Goal: Information Seeking & Learning: Learn about a topic

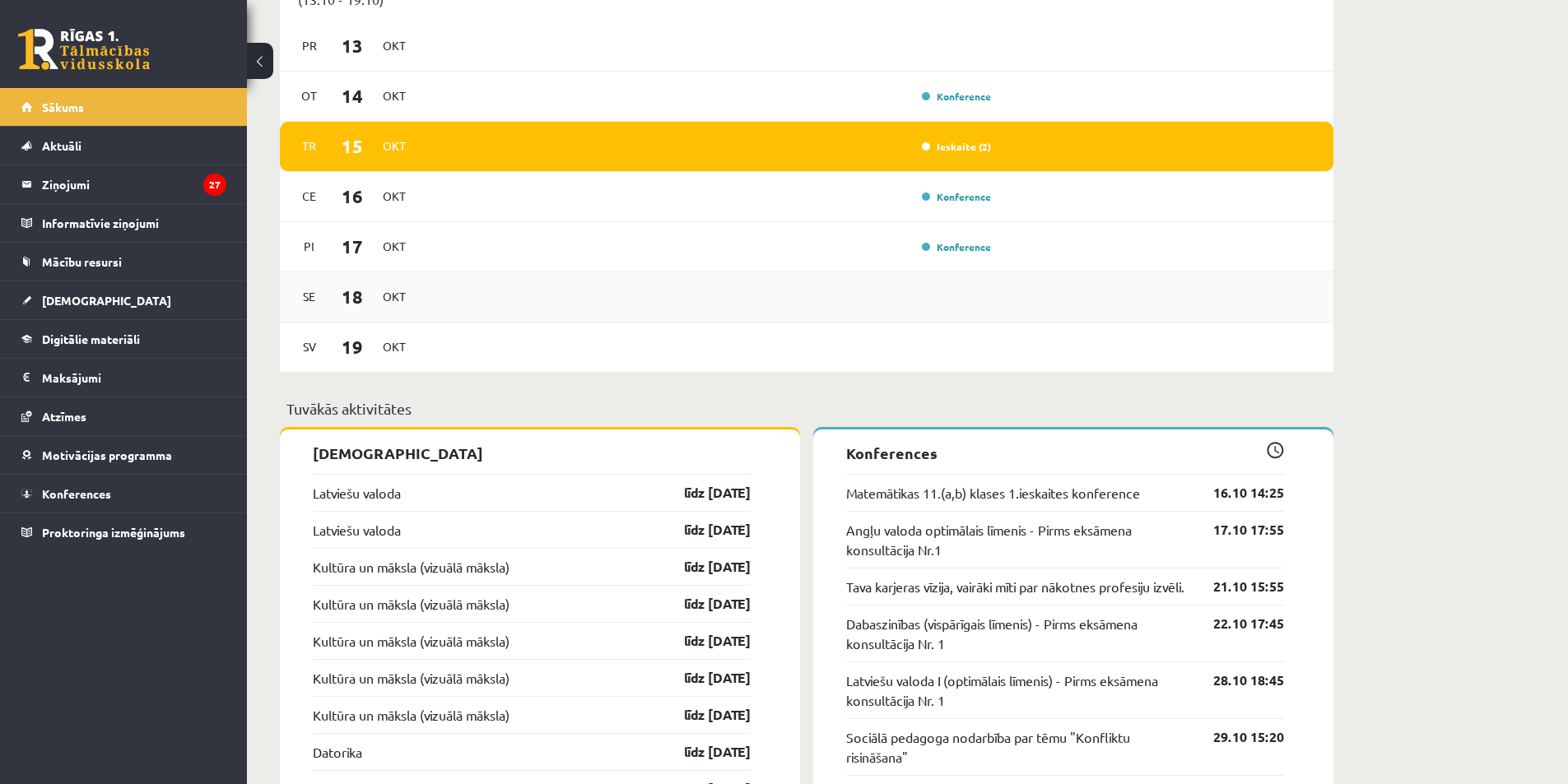
scroll to position [987, 0]
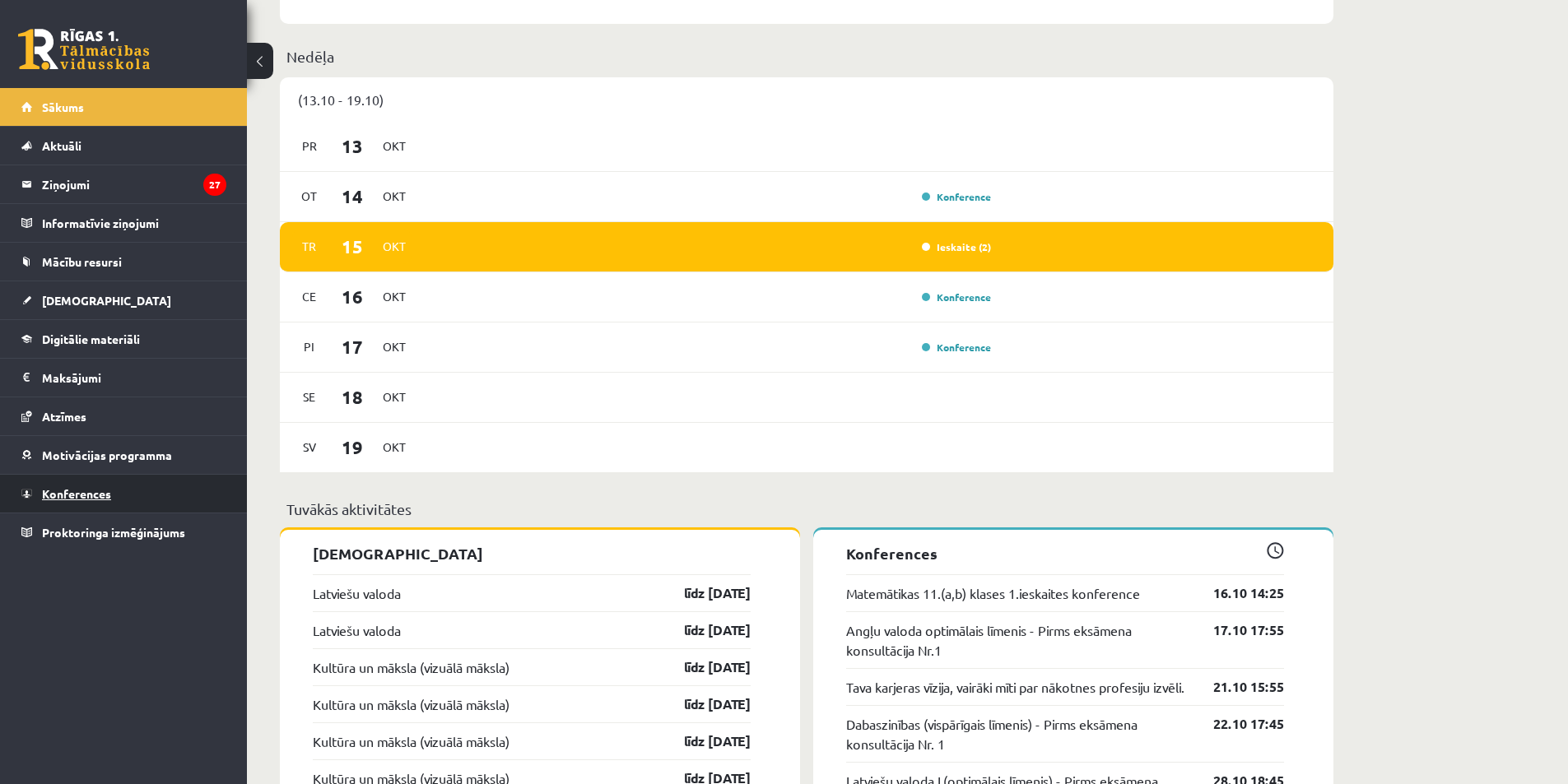
click at [190, 485] on link "Konferences" at bounding box center [124, 494] width 205 height 38
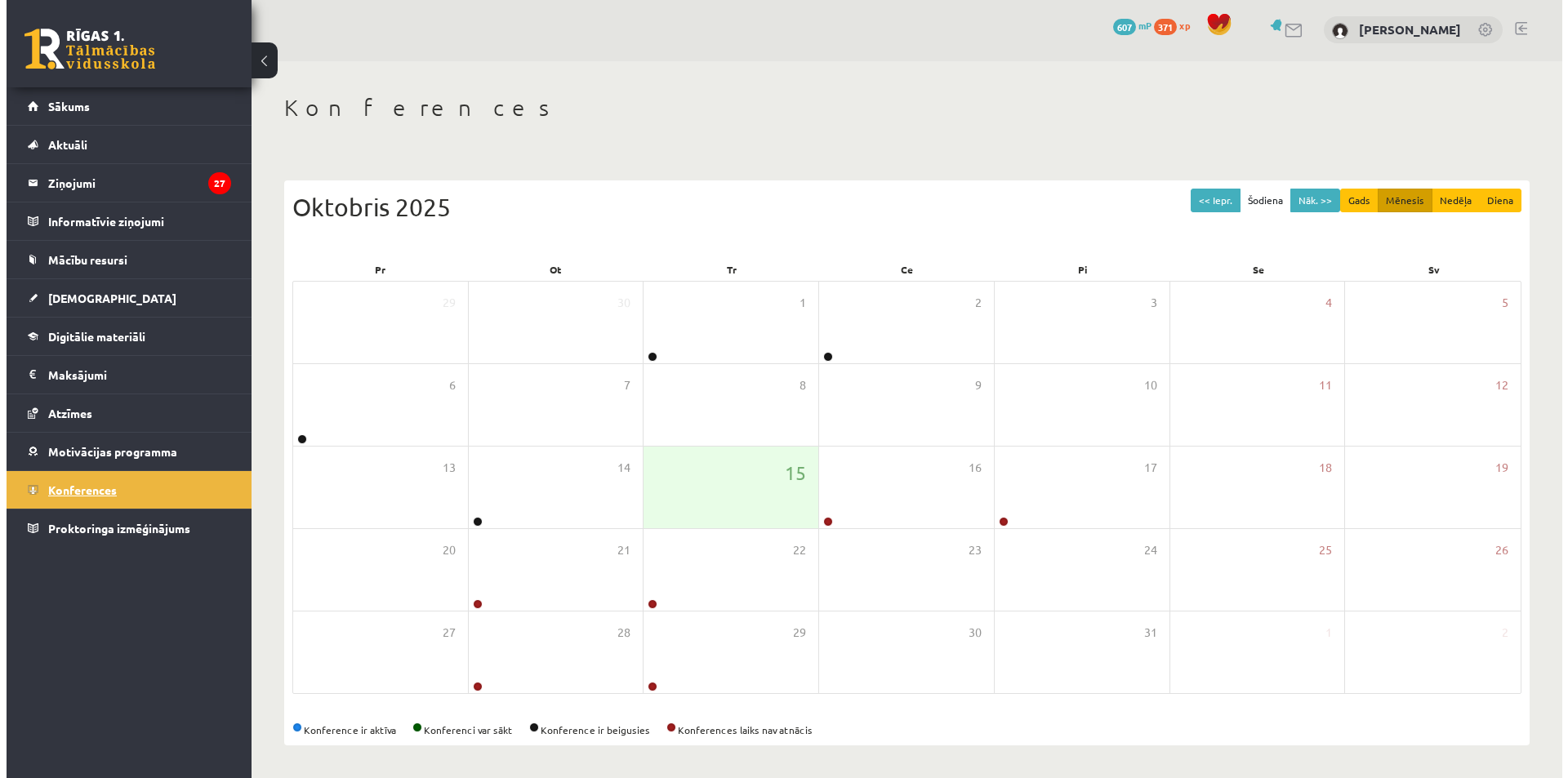
scroll to position [2, 0]
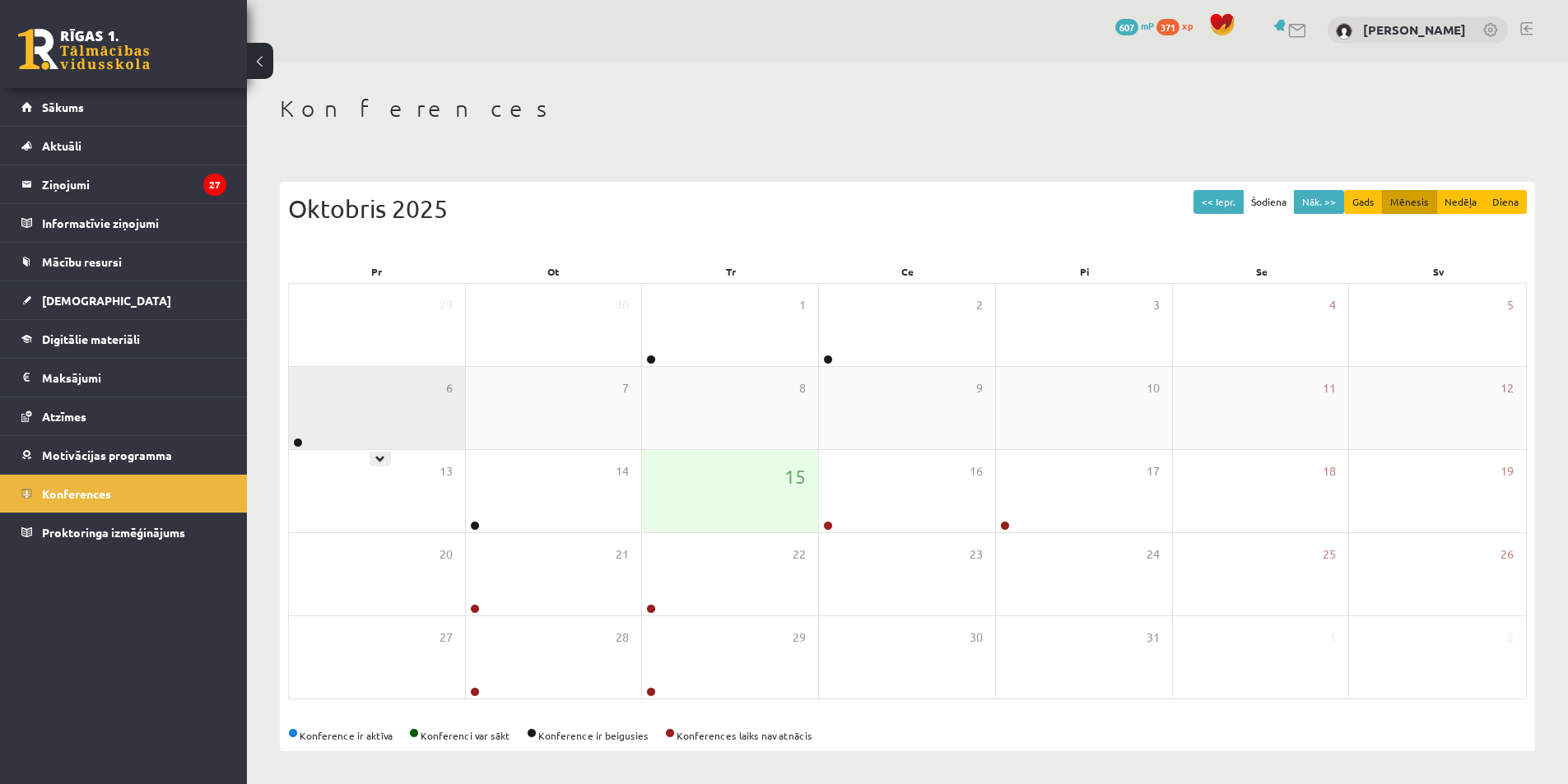
click at [377, 404] on div "6" at bounding box center [377, 408] width 176 height 82
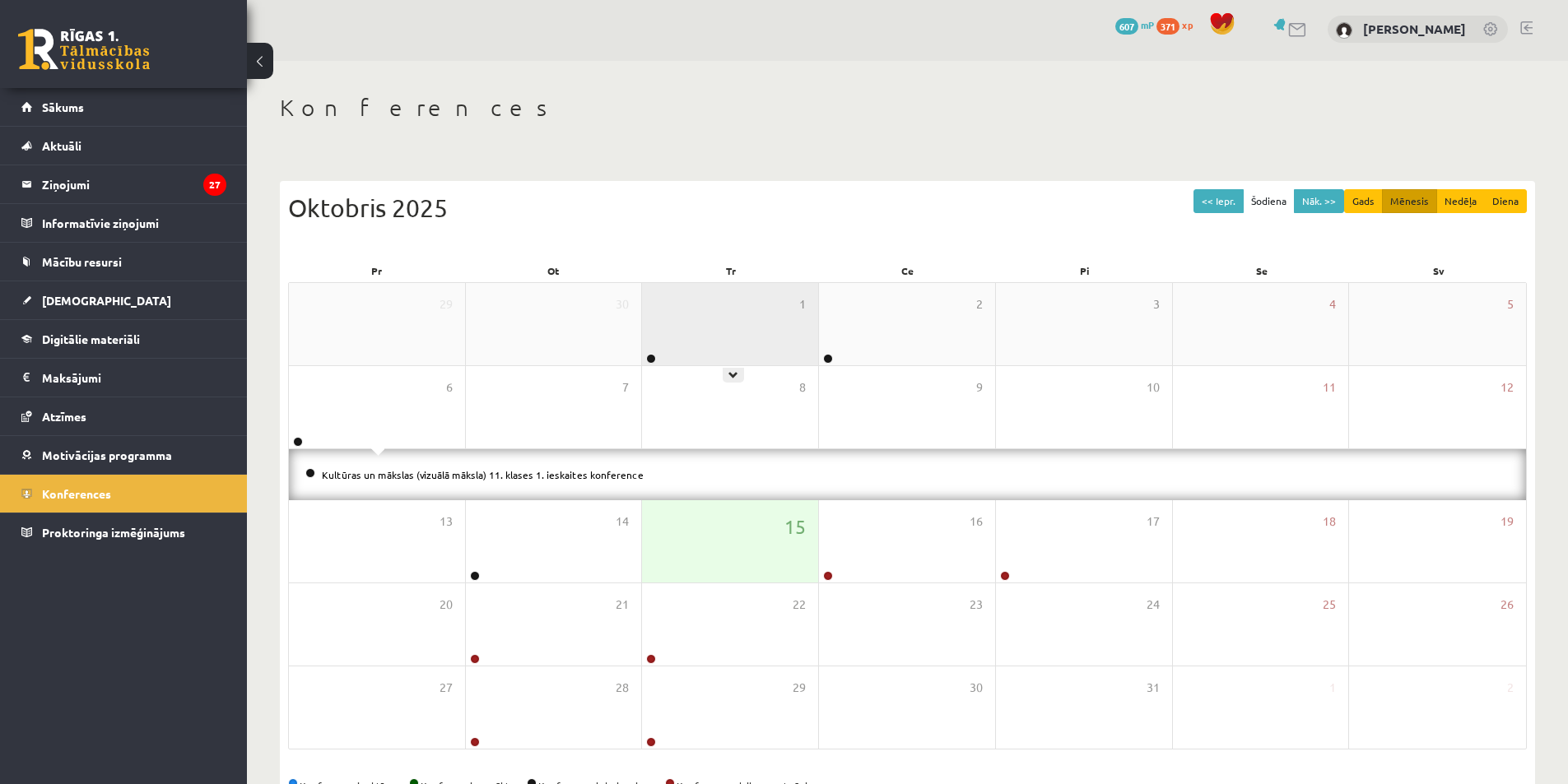
click at [752, 326] on div "1" at bounding box center [730, 324] width 176 height 82
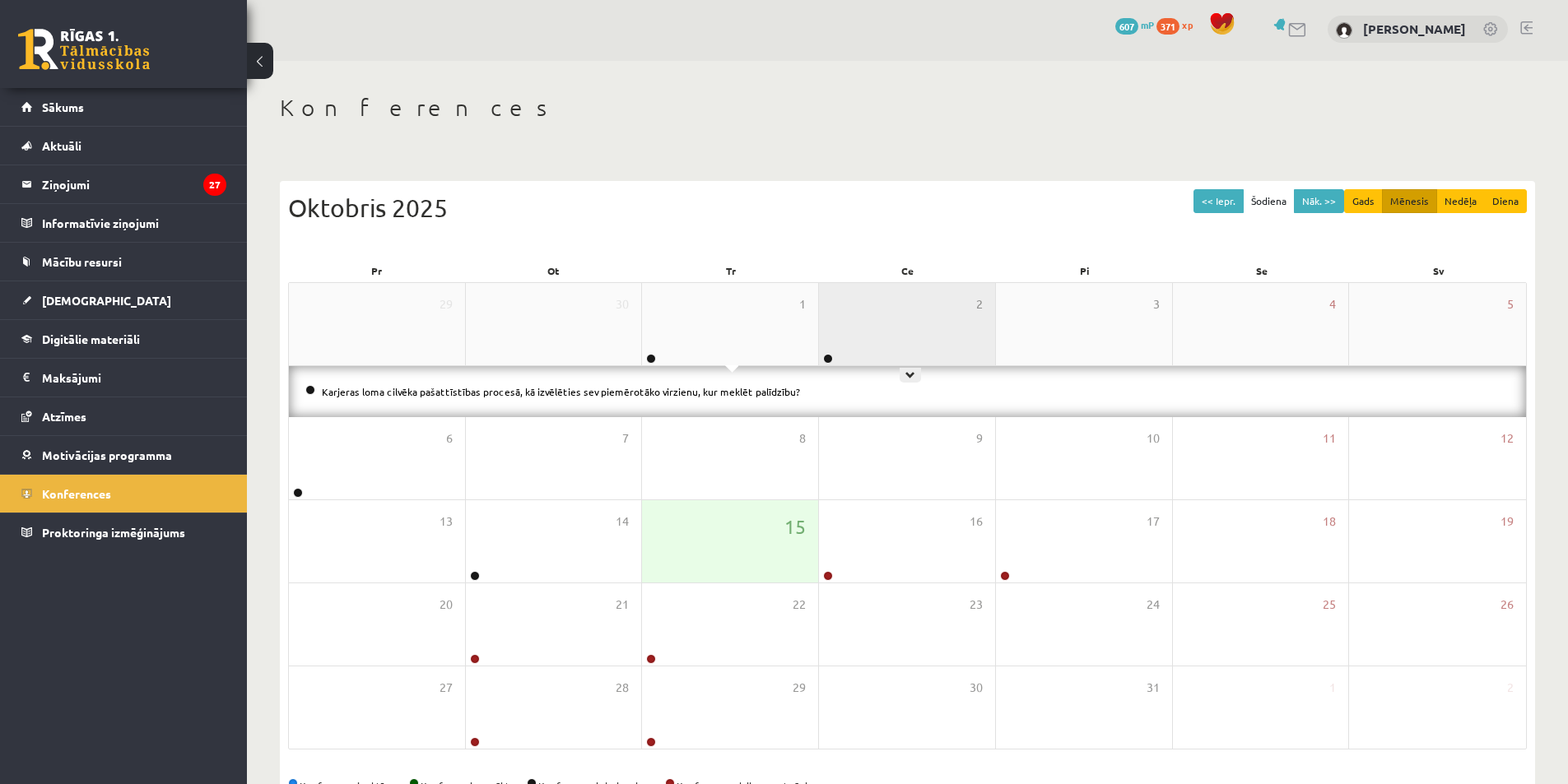
click at [894, 341] on div "2" at bounding box center [907, 324] width 176 height 82
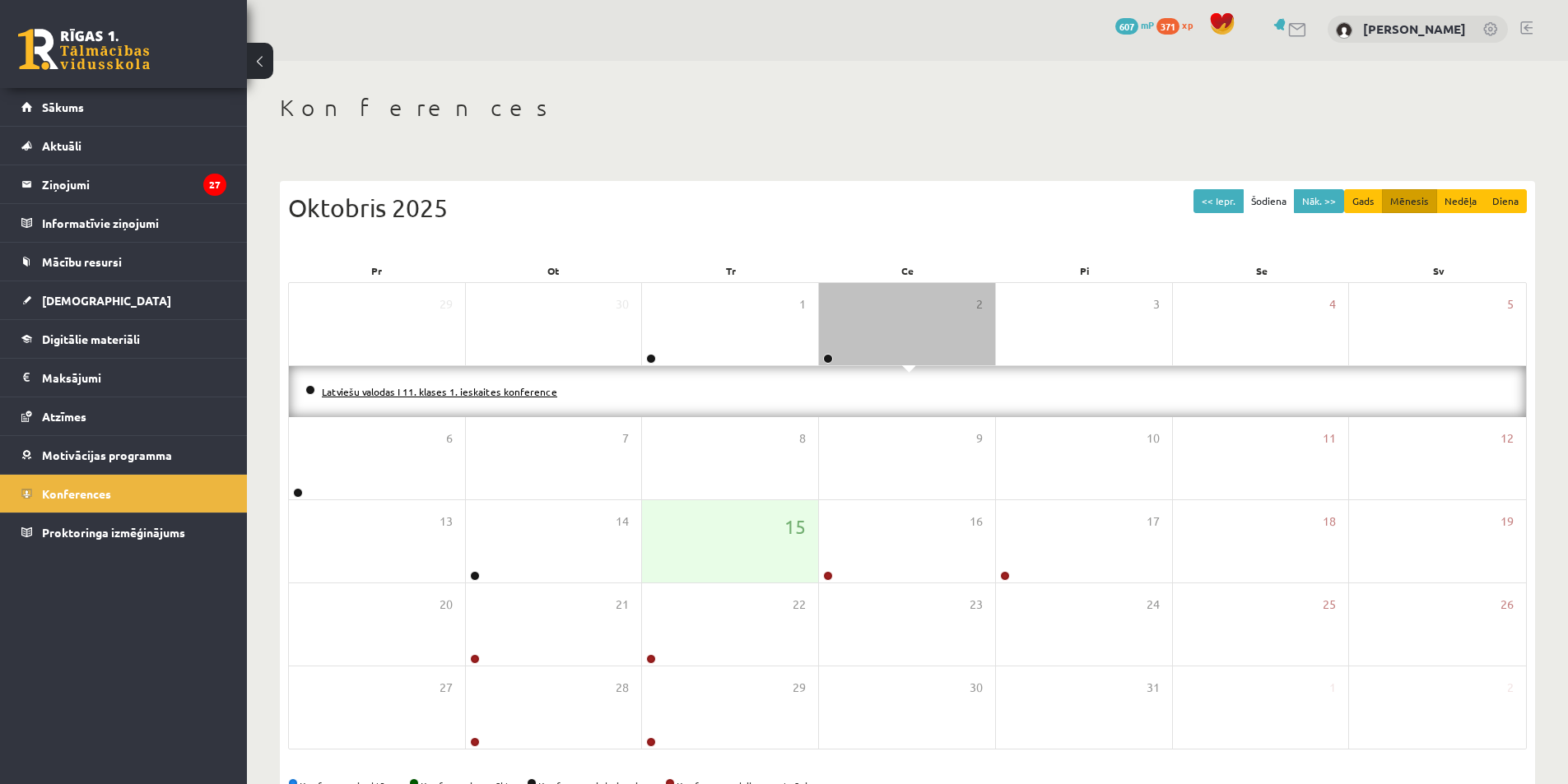
click at [506, 392] on link "Latviešu valodas I 11. klases 1. ieskaites konference" at bounding box center [439, 392] width 235 height 13
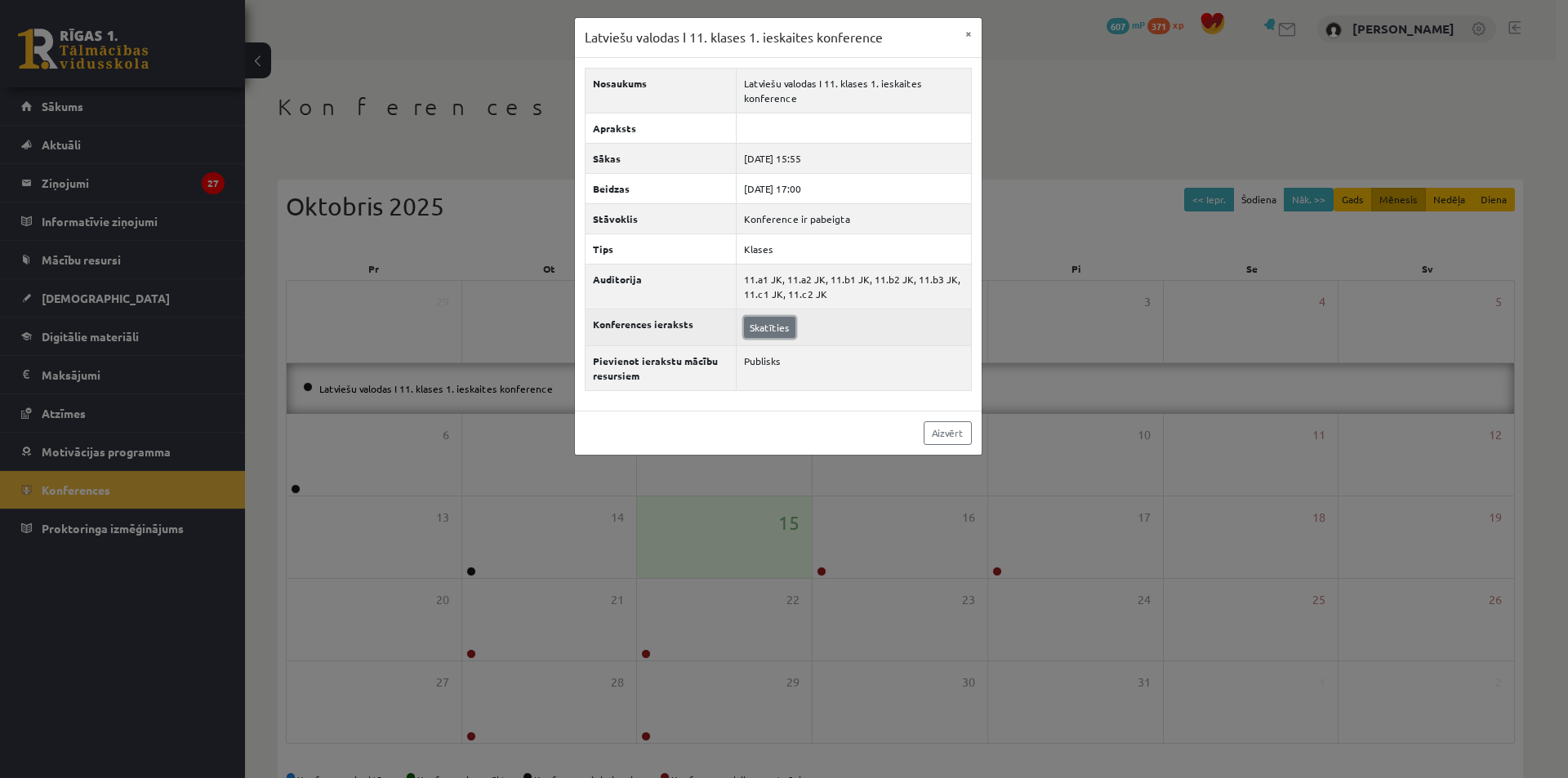
click at [765, 330] on link "Skatīties" at bounding box center [769, 328] width 51 height 22
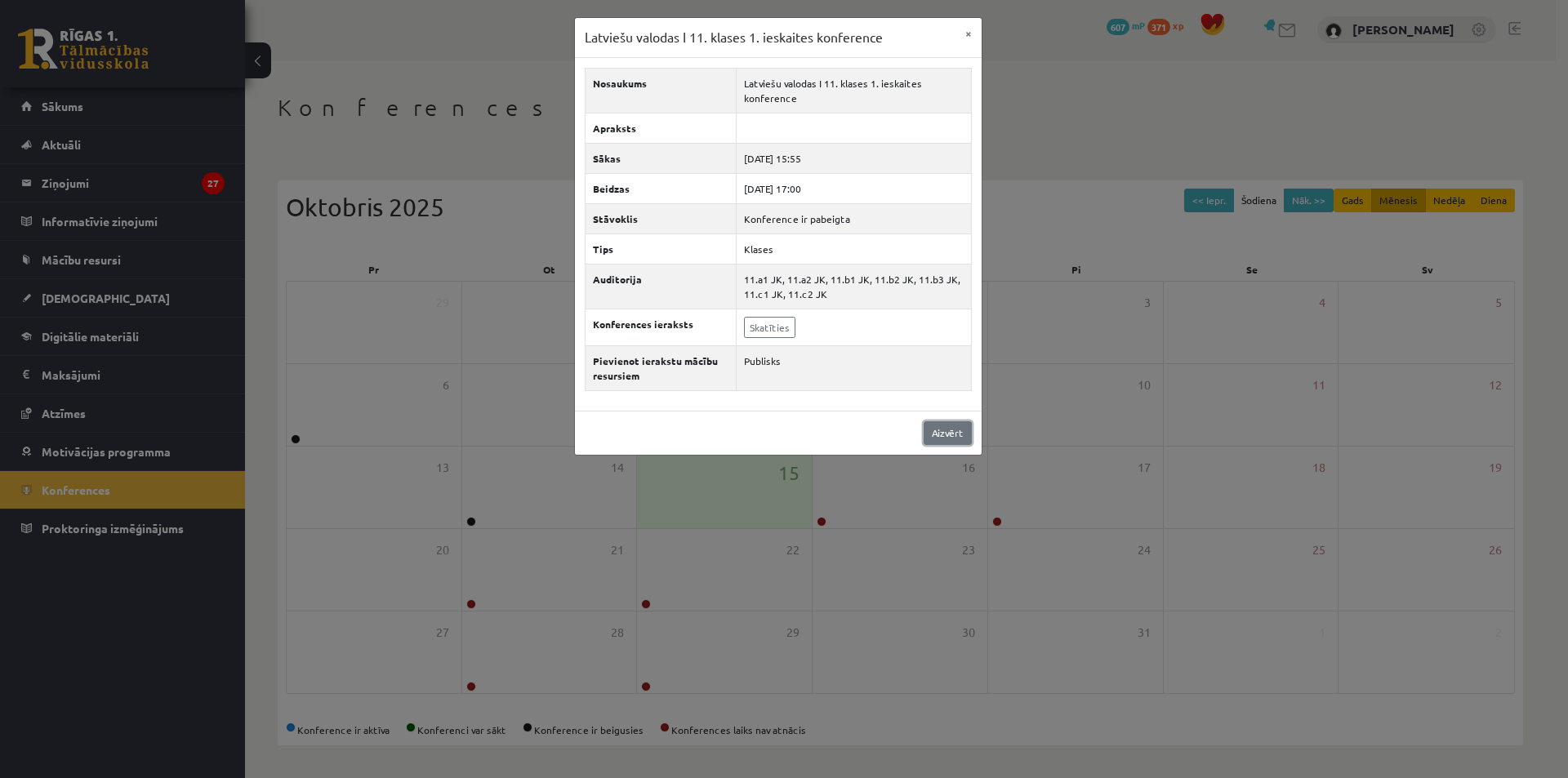
click at [943, 431] on link "Aizvērt" at bounding box center [947, 433] width 48 height 24
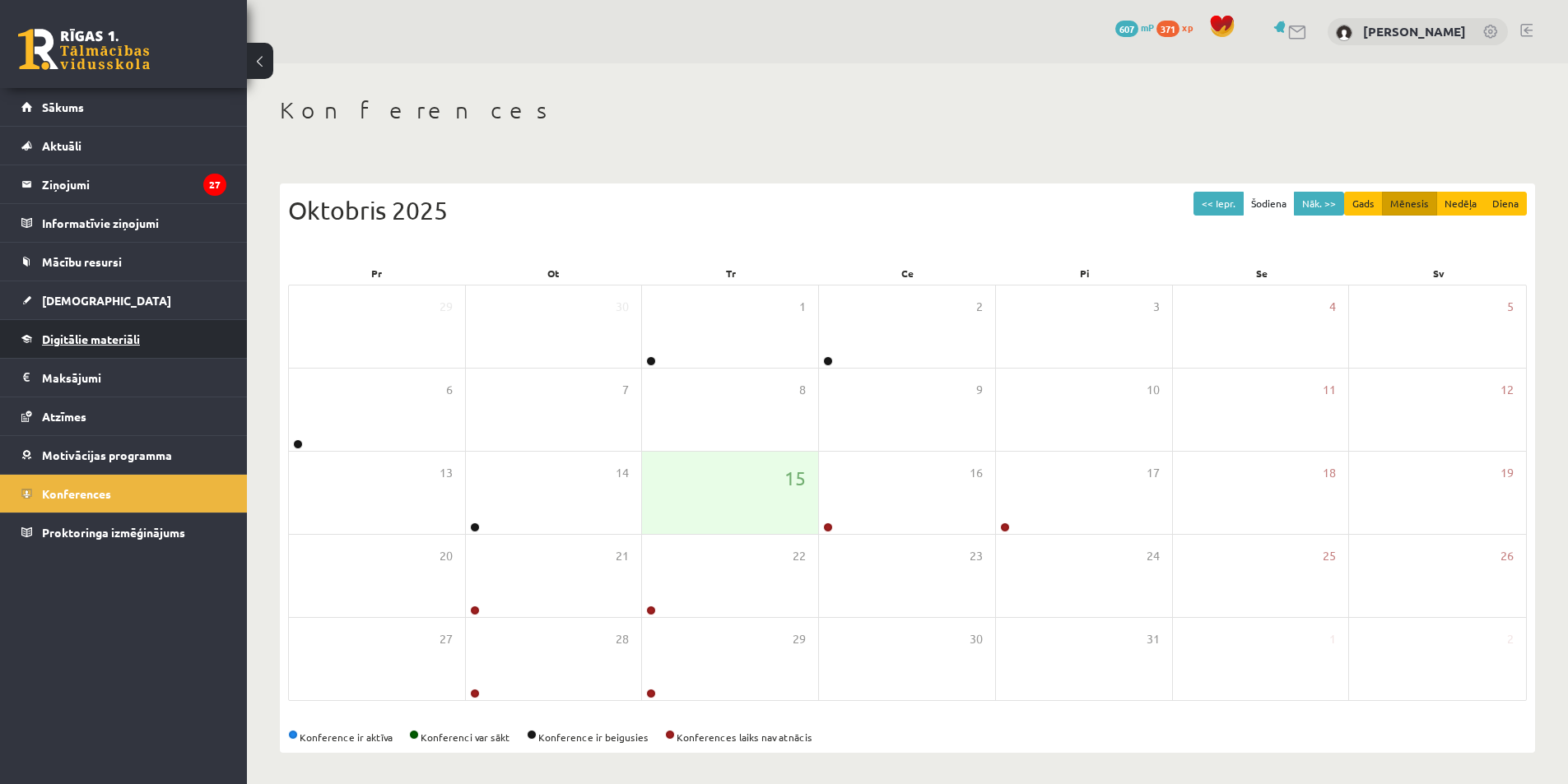
click at [126, 336] on span "Digitālie materiāli" at bounding box center [90, 339] width 98 height 15
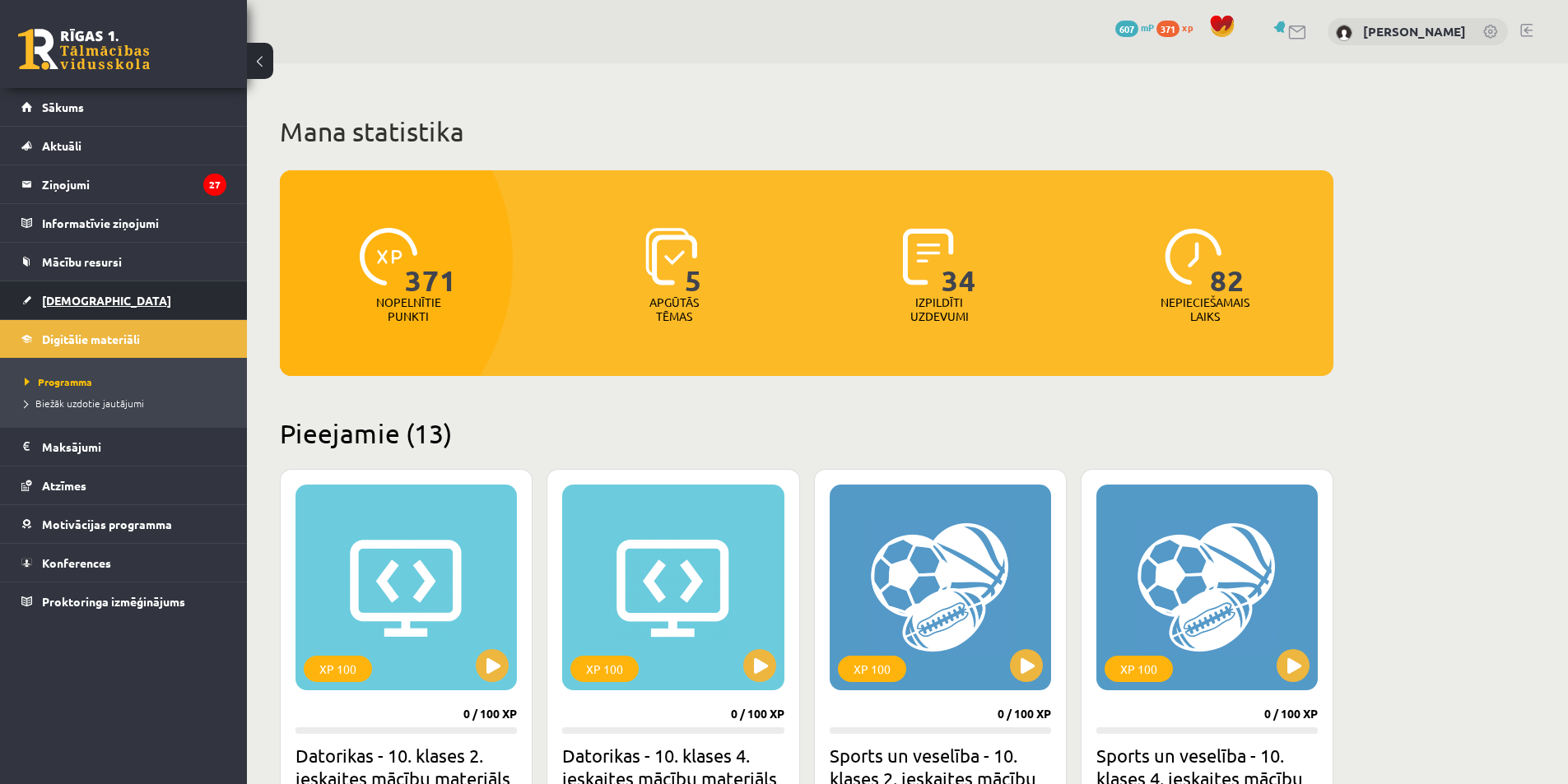
click at [145, 299] on link "[DEMOGRAPHIC_DATA]" at bounding box center [124, 300] width 205 height 38
